Goal: Task Accomplishment & Management: Manage account settings

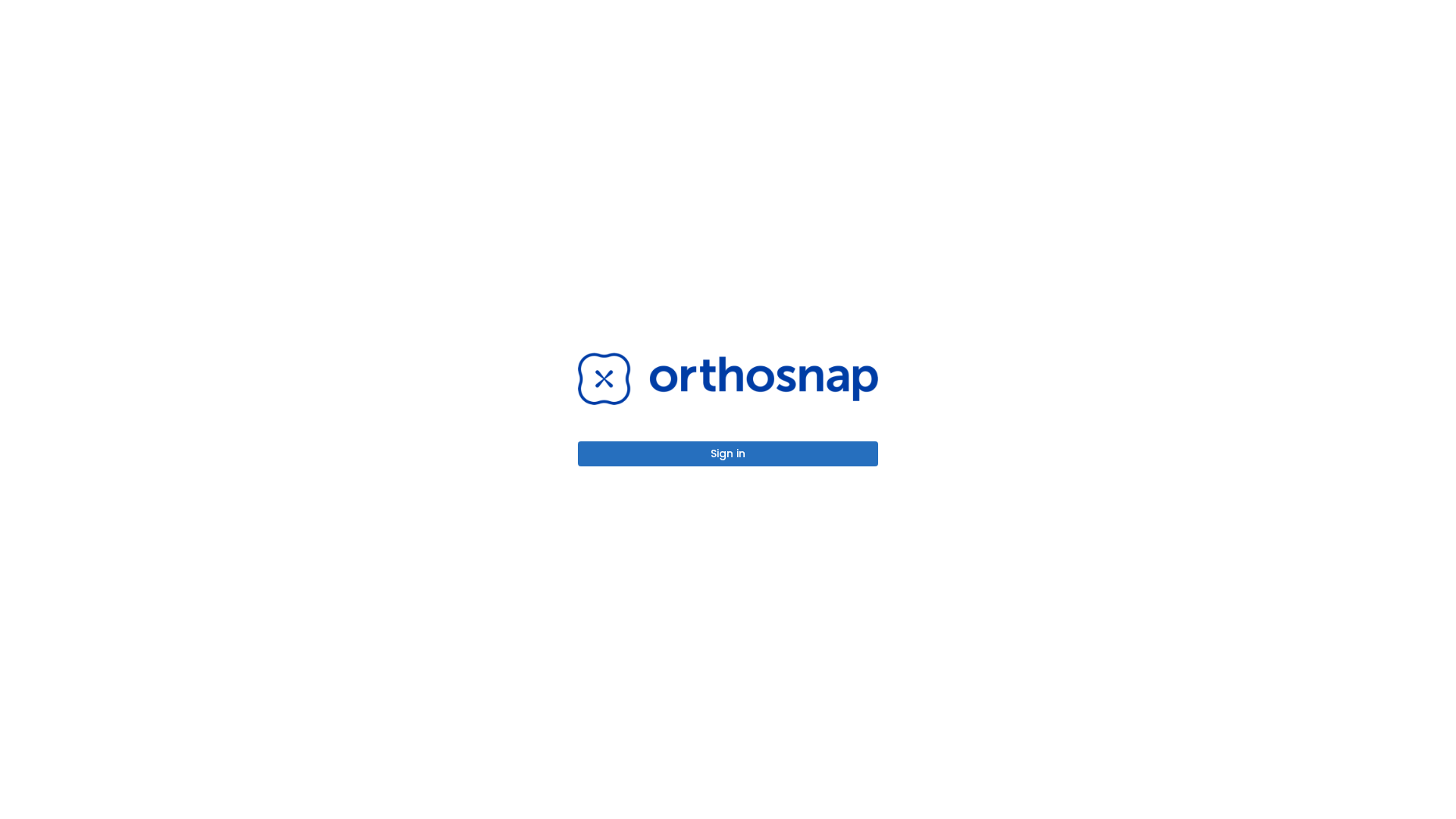
click at [728, 453] on button "Sign in" at bounding box center [727, 453] width 300 height 25
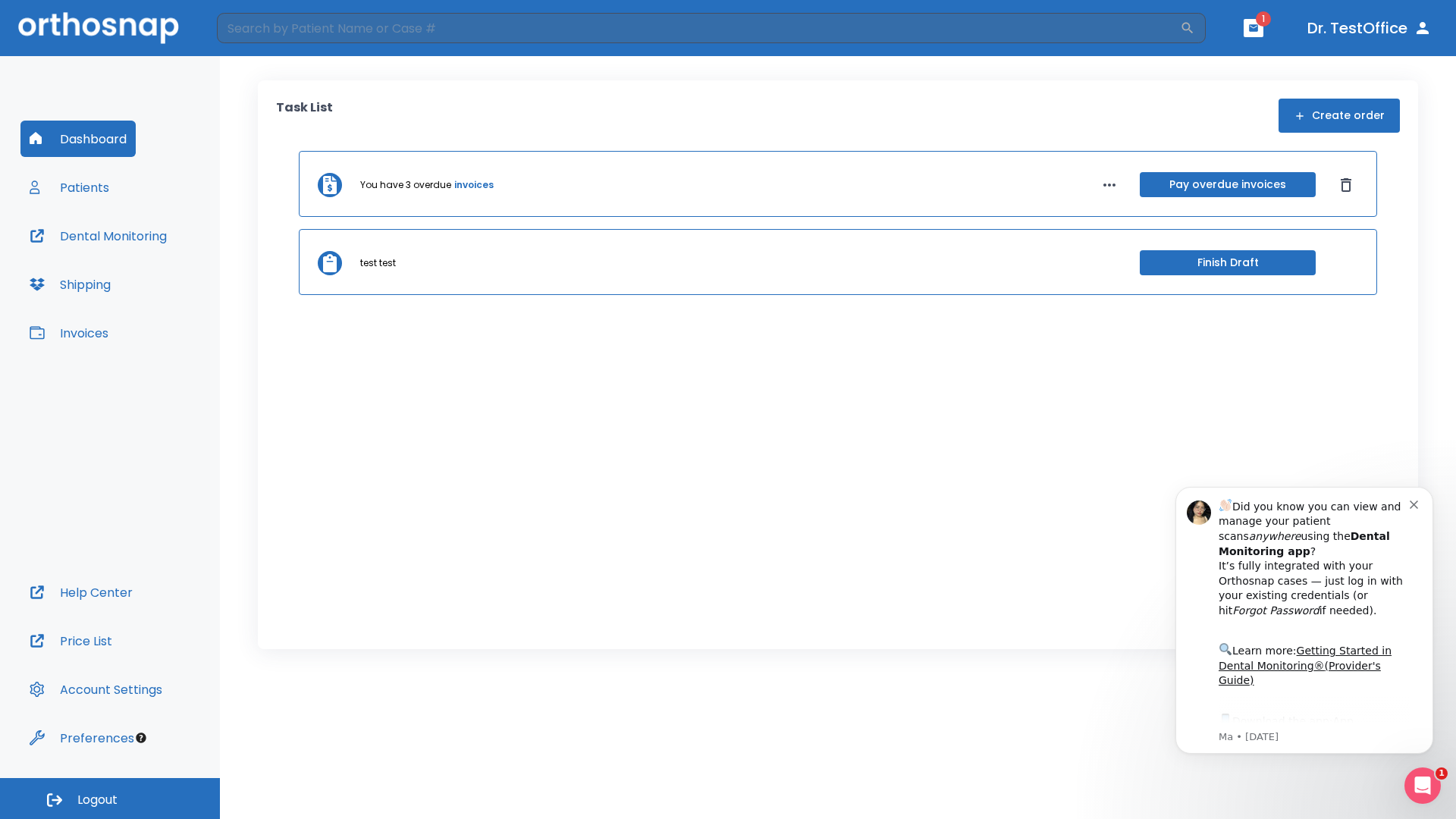
click at [110, 798] on span "Logout" at bounding box center [98, 800] width 41 height 17
